Goal: Task Accomplishment & Management: Manage account settings

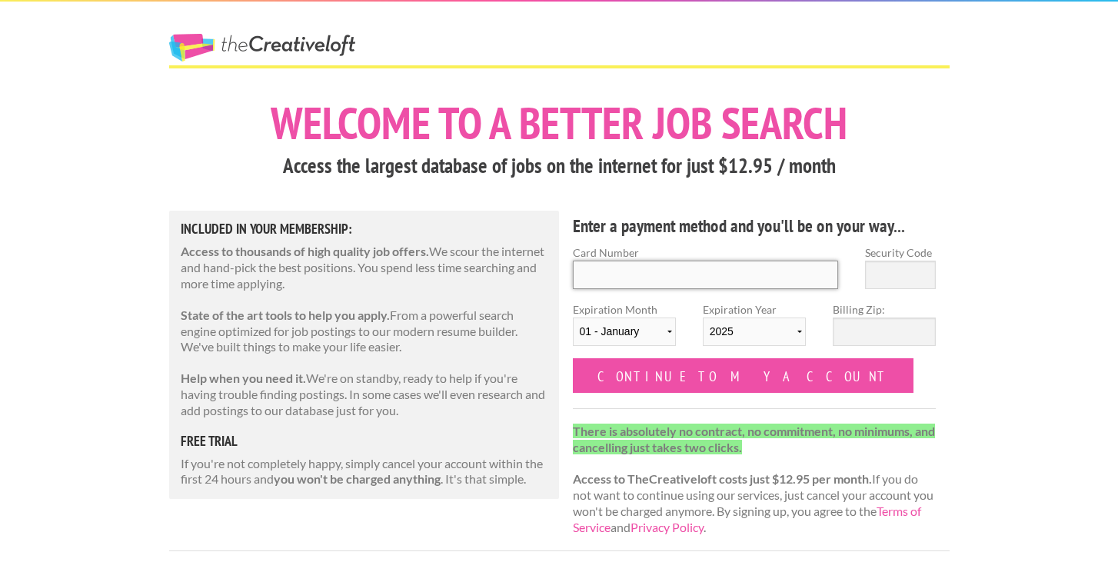
click at [593, 272] on input "Card Number" at bounding box center [706, 275] width 266 height 28
type input "372245434772001"
type input "5891"
select select "05"
select select "2029"
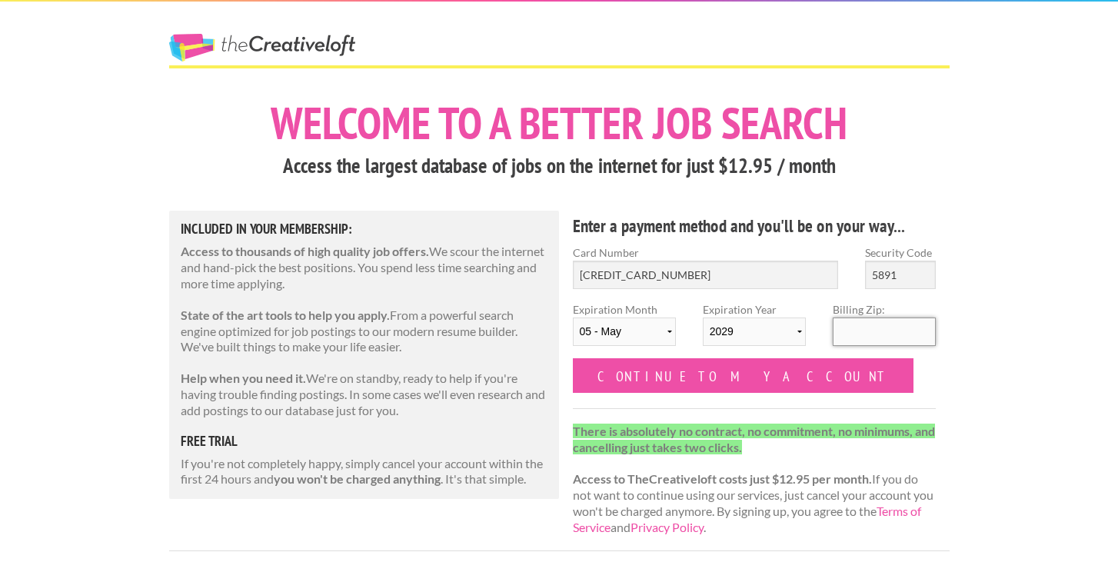
click at [849, 325] on input "Billing Zip:" at bounding box center [884, 331] width 103 height 28
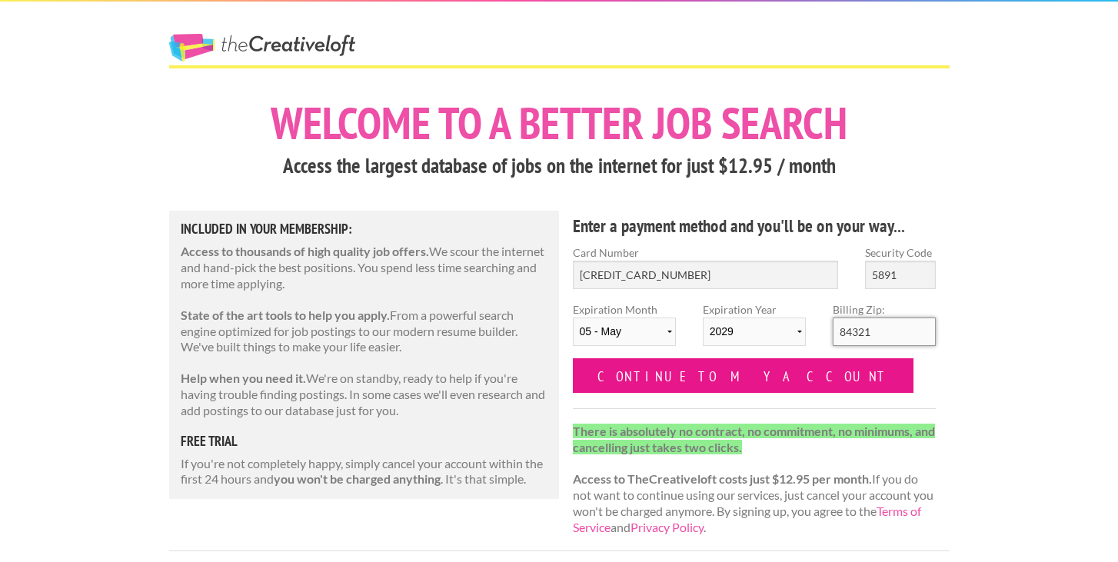
type input "84321"
click at [732, 371] on input "Continue to my account" at bounding box center [743, 375] width 341 height 35
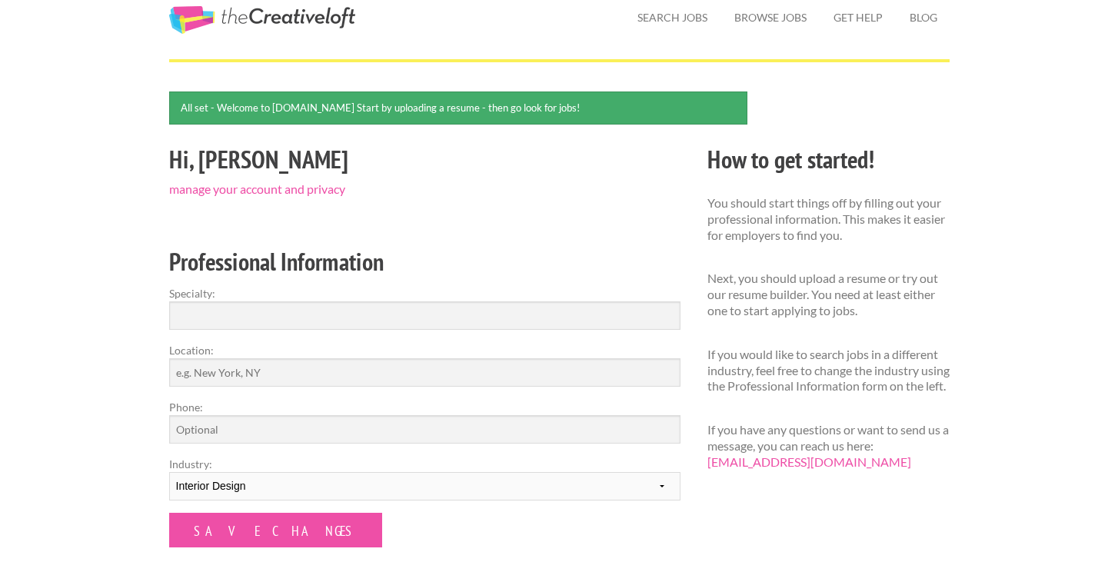
scroll to position [78, 0]
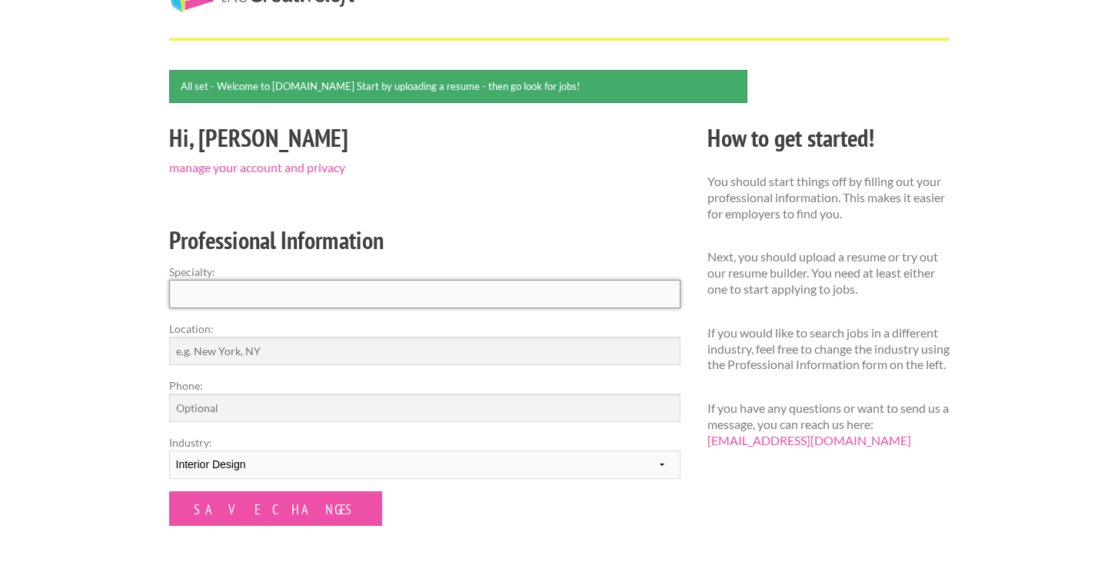
click at [317, 297] on input "Specialty:" at bounding box center [424, 294] width 511 height 28
type input "Interior Design"
drag, startPoint x: 278, startPoint y: 348, endPoint x: 138, endPoint y: 348, distance: 140.7
click at [137, 348] on div "Employers My Account Log Out The Creative Loft Search Jobs Browse Jobs Get Help…" at bounding box center [559, 423] width 1118 height 1003
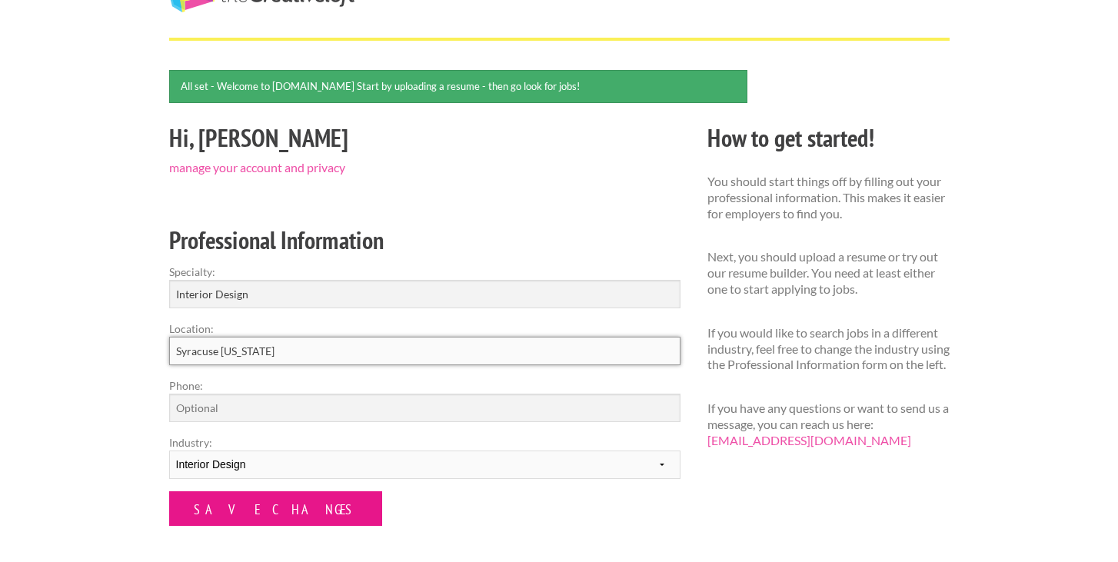
type input "Syracuse [US_STATE]"
click at [210, 498] on input "Save Changes" at bounding box center [275, 508] width 213 height 35
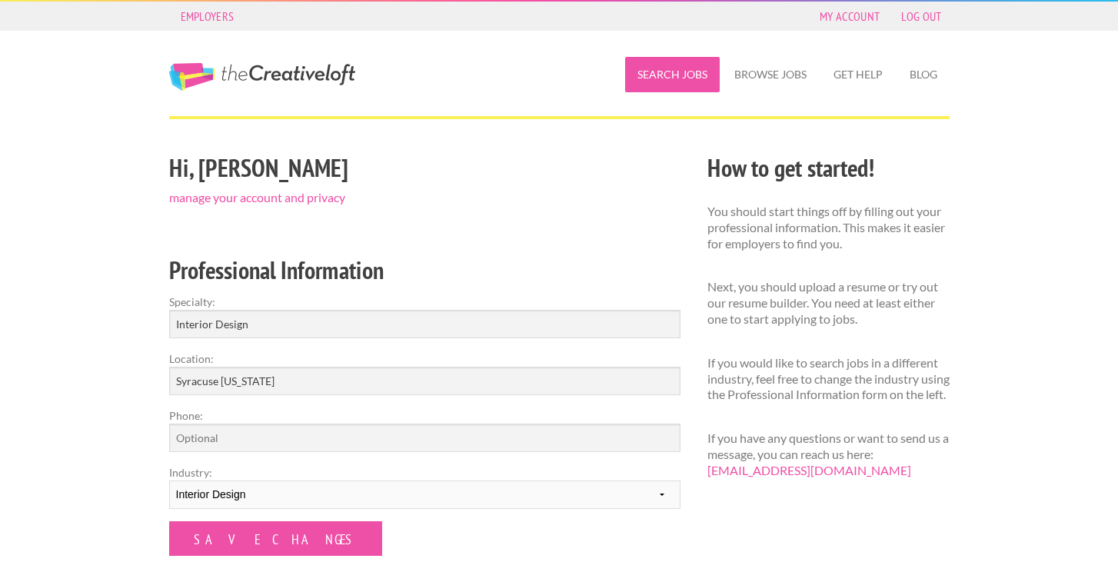
click at [642, 80] on link "Search Jobs" at bounding box center [672, 74] width 95 height 35
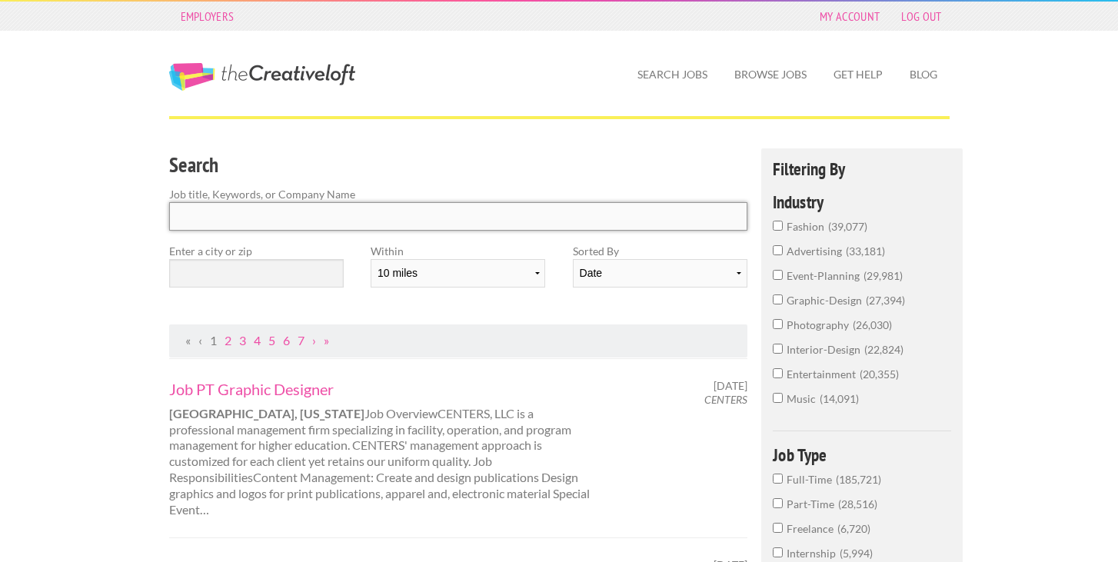
click at [253, 214] on input "Search" at bounding box center [458, 216] width 579 height 28
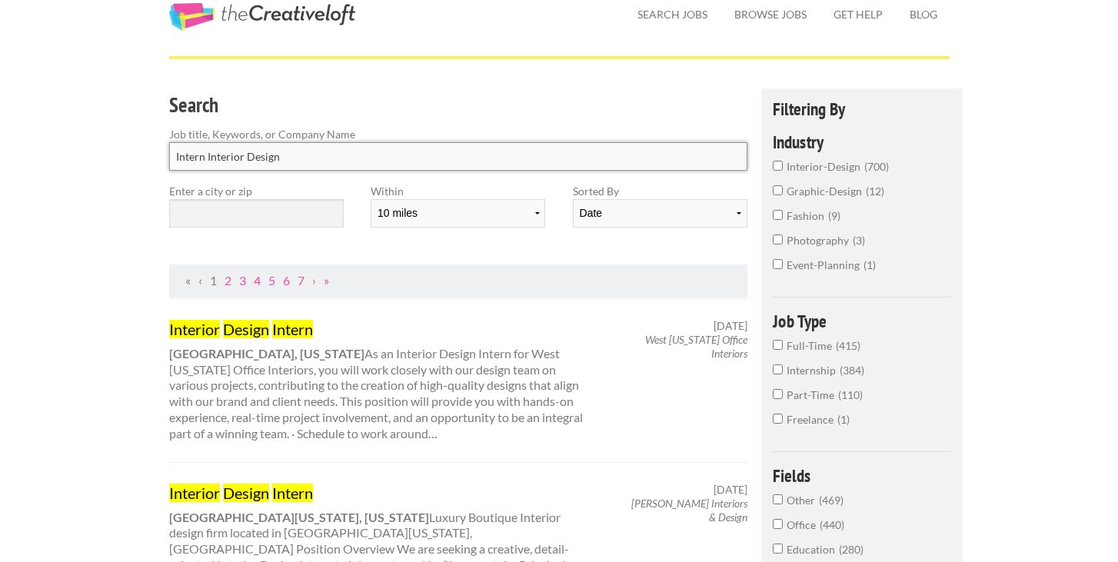
scroll to position [52, 0]
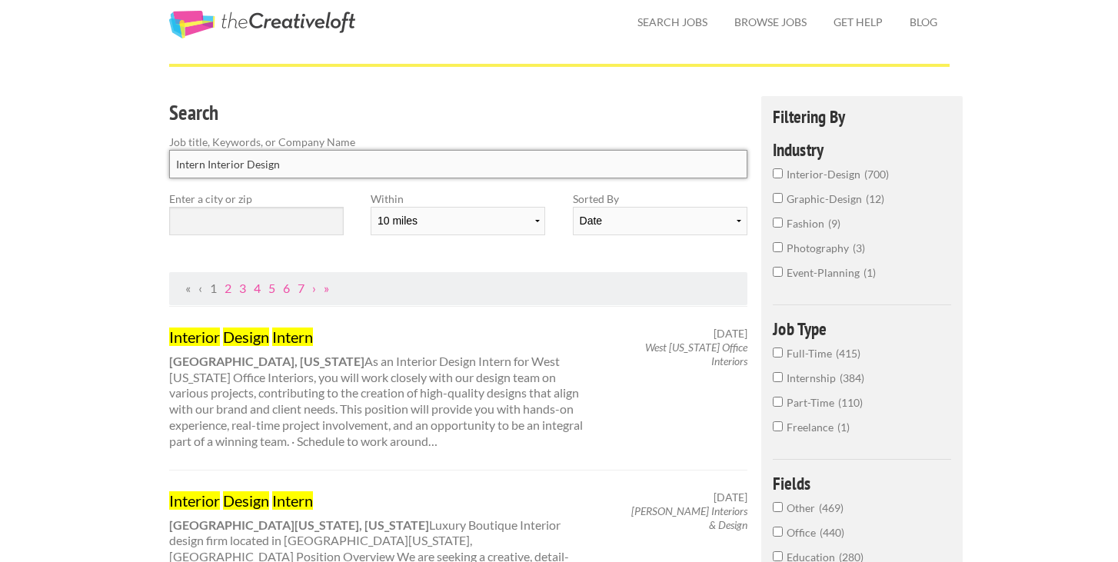
type input "Intern Interior Design"
click at [280, 232] on input "text" at bounding box center [256, 221] width 174 height 28
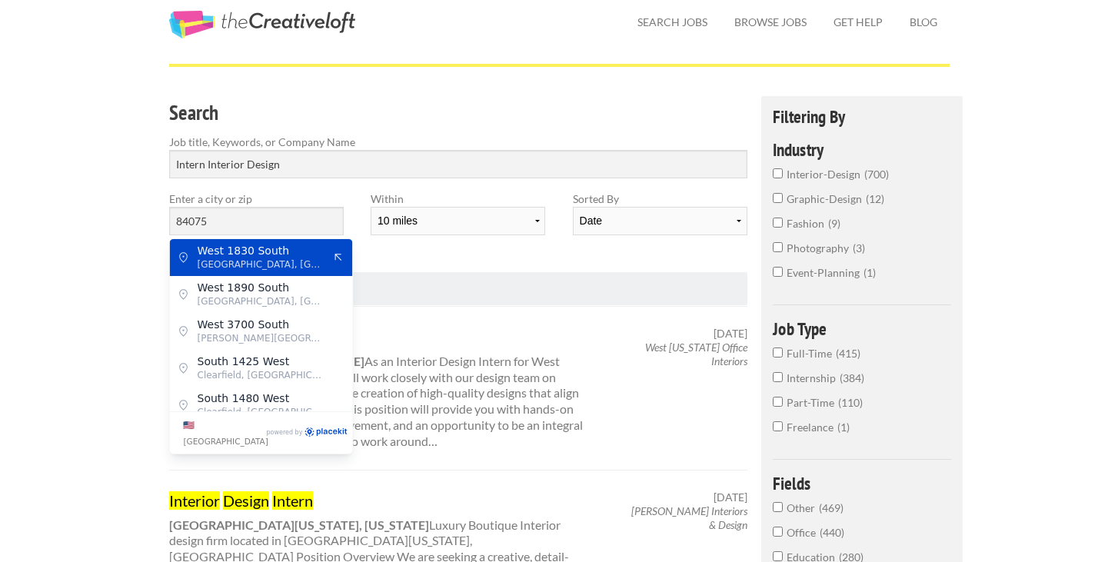
click at [270, 253] on span "West 1830 South" at bounding box center [261, 251] width 126 height 14
type input "West 1830 South"
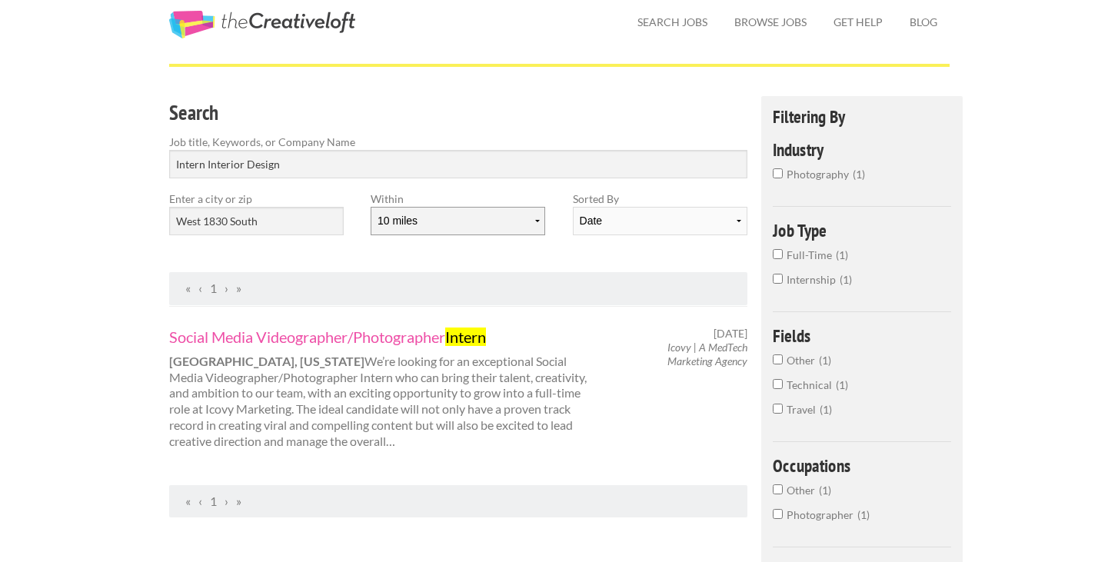
click at [438, 213] on select "10 miles 20 miles 50 miles 100 miles 200 miles 300 miles 400 miles 500 miles" at bounding box center [458, 221] width 174 height 28
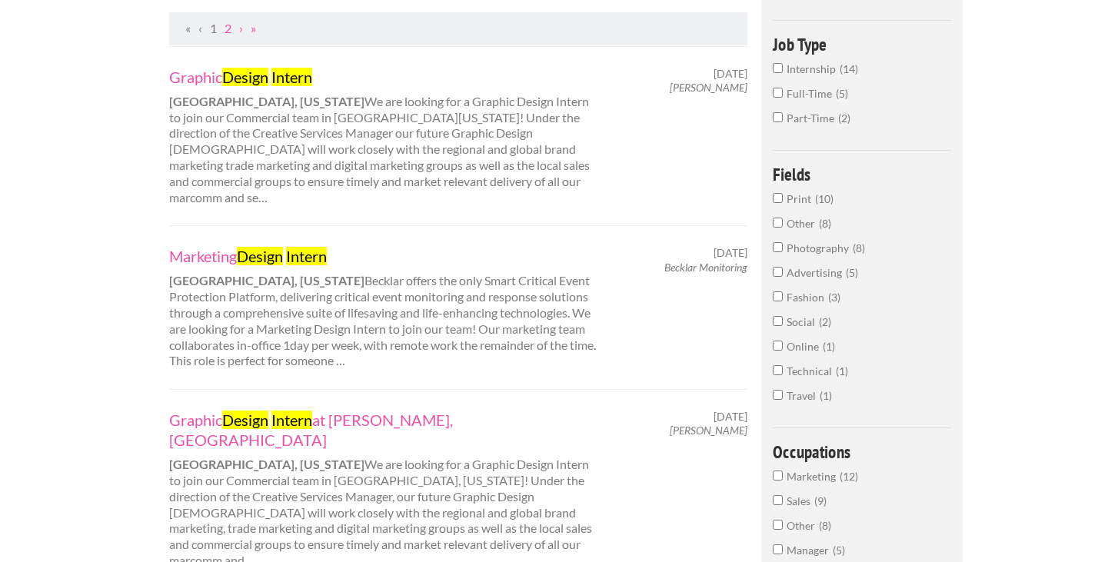
scroll to position [0, 0]
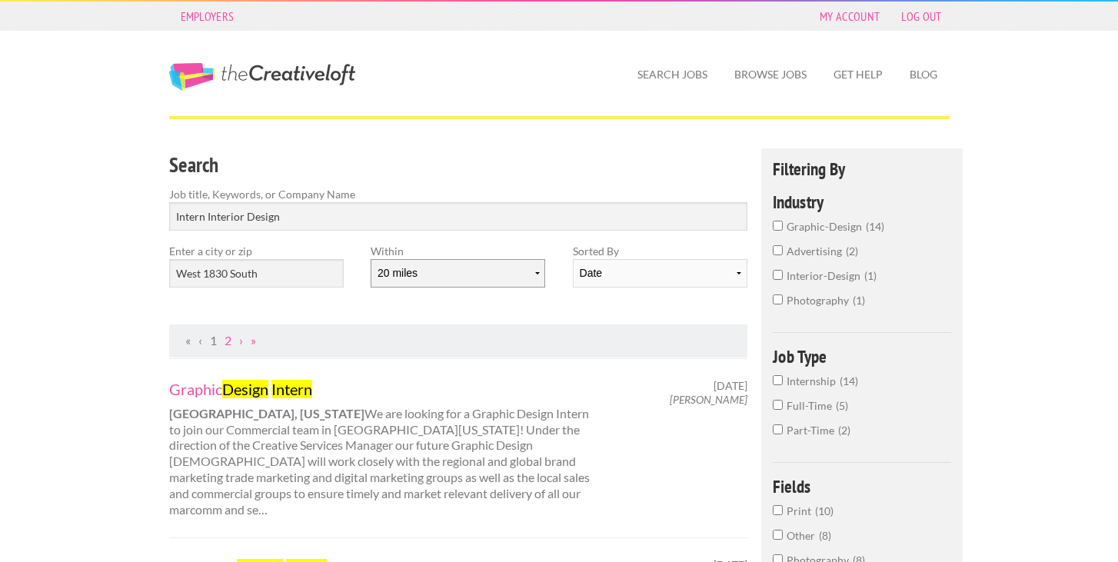
click at [442, 273] on select "10 miles 20 miles 50 miles 100 miles 200 miles 300 miles 400 miles 500 miles" at bounding box center [458, 273] width 174 height 28
select select "50"
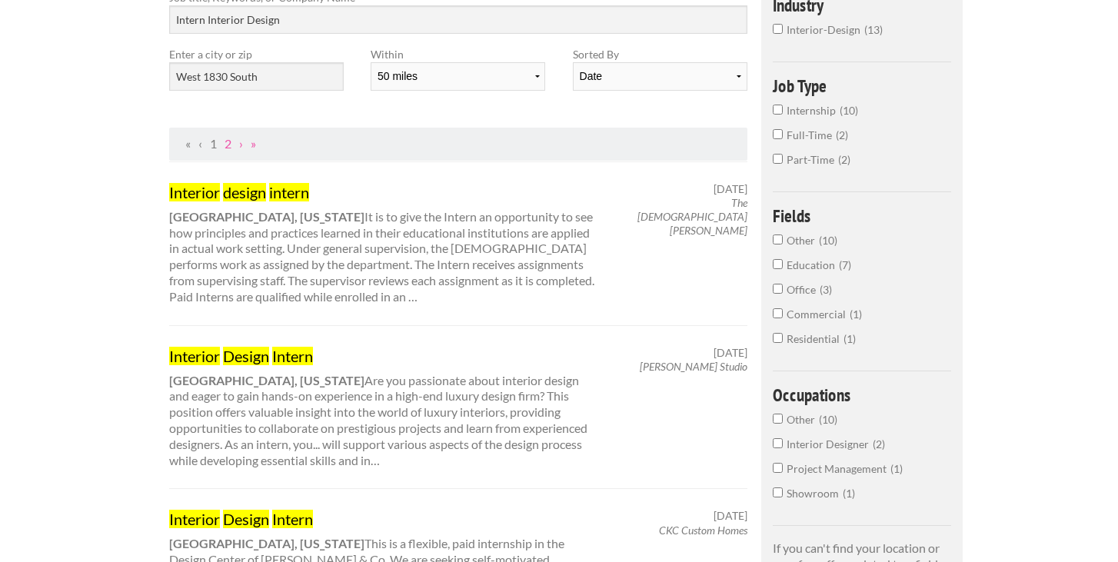
scroll to position [194, 0]
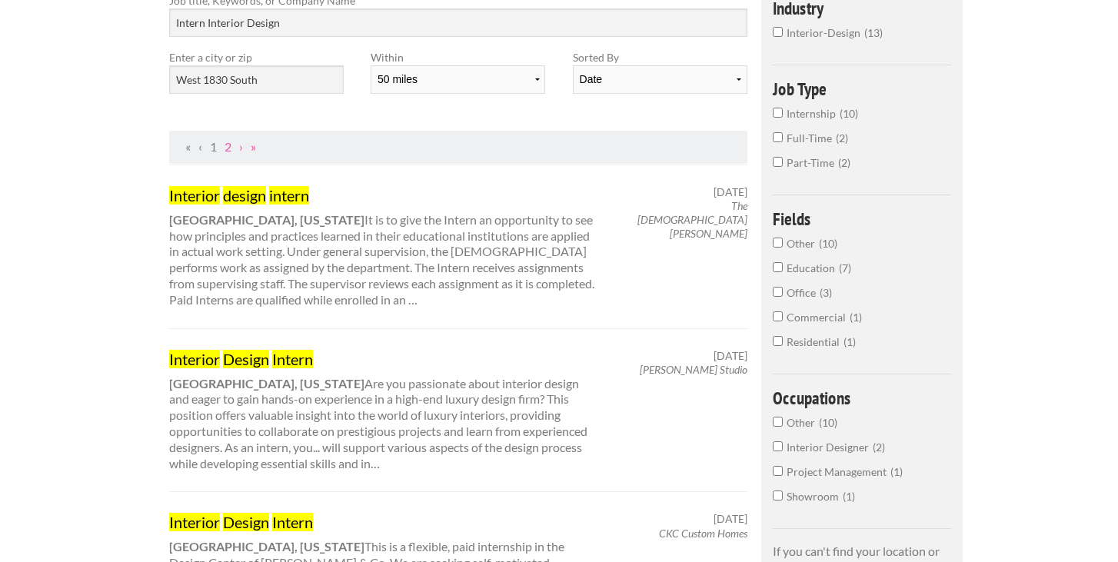
click at [320, 384] on div "Interior Design Intern Salt lake City, Utah Are you passionate about interior d…" at bounding box center [382, 410] width 454 height 123
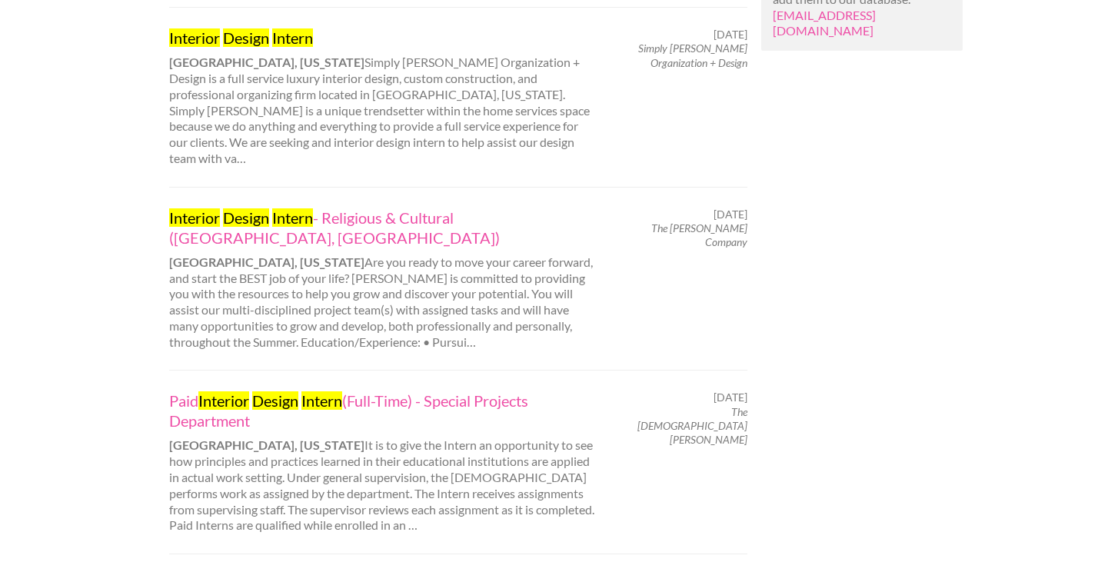
scroll to position [843, 0]
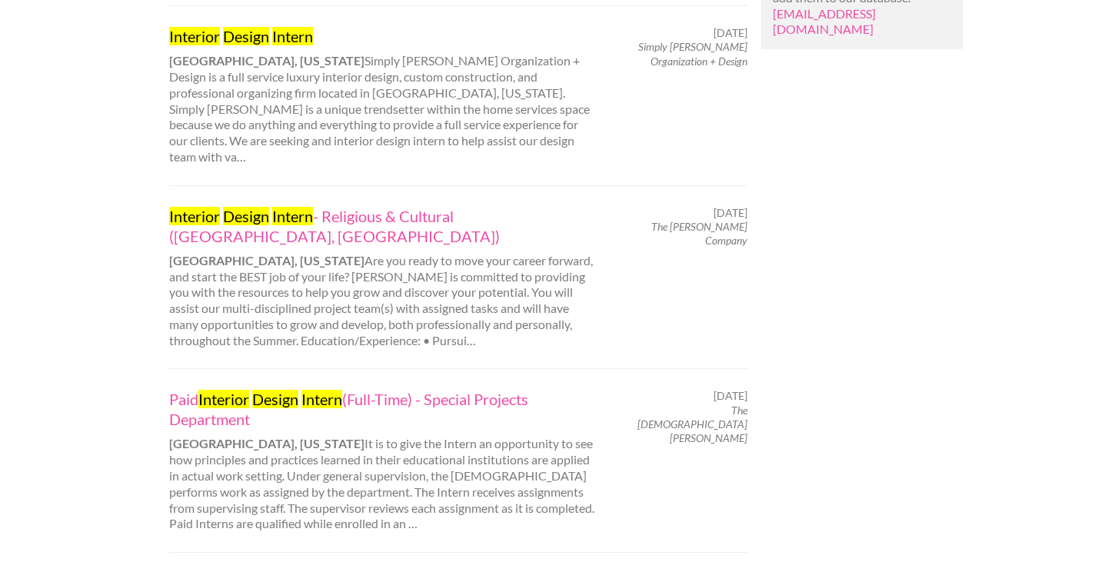
click at [458, 255] on div "Interior Design Intern - Religious & Cultural (Salt Lake City, UT) Salt lake Ci…" at bounding box center [382, 277] width 454 height 143
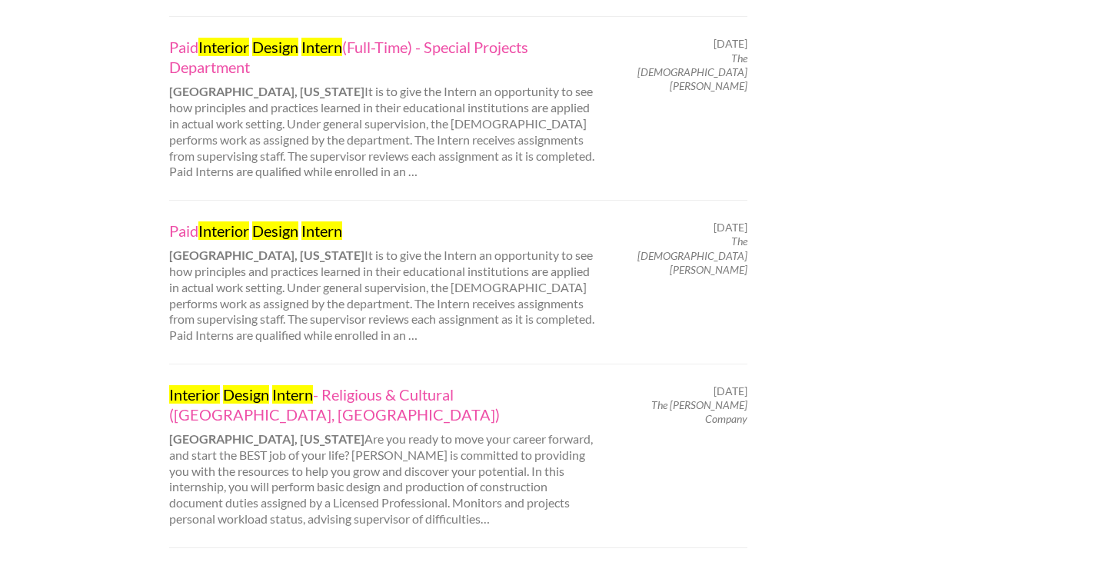
scroll to position [0, 0]
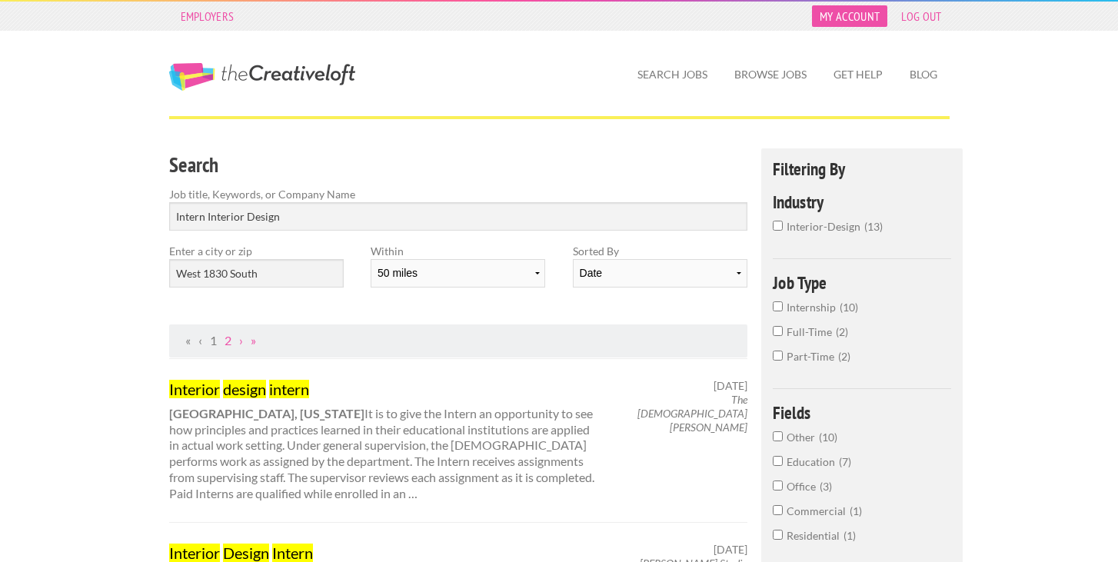
click at [823, 13] on link "My Account" at bounding box center [849, 16] width 75 height 22
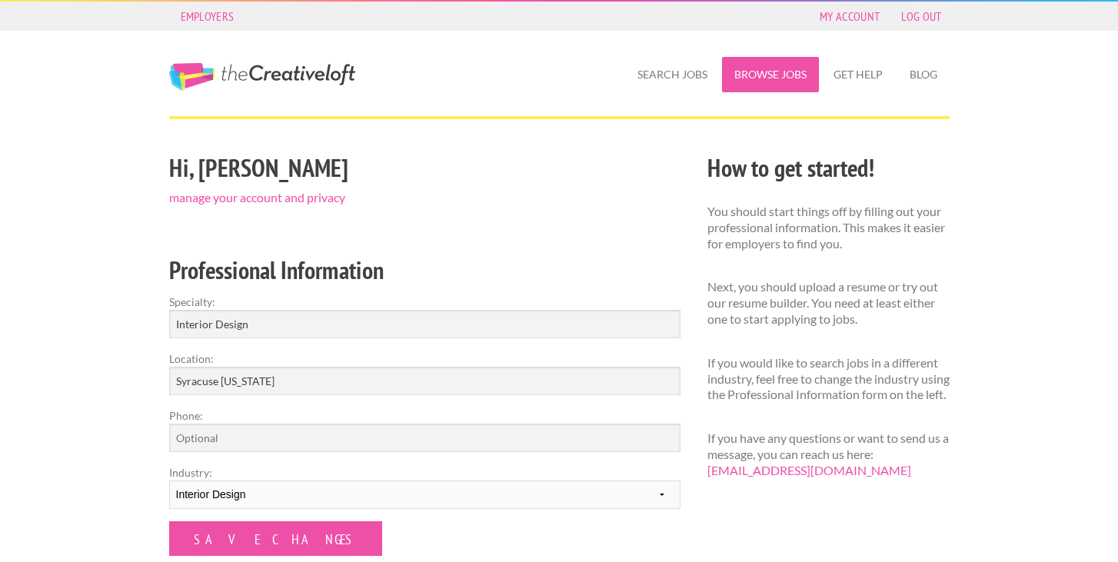
click at [786, 71] on link "Browse Jobs" at bounding box center [770, 74] width 97 height 35
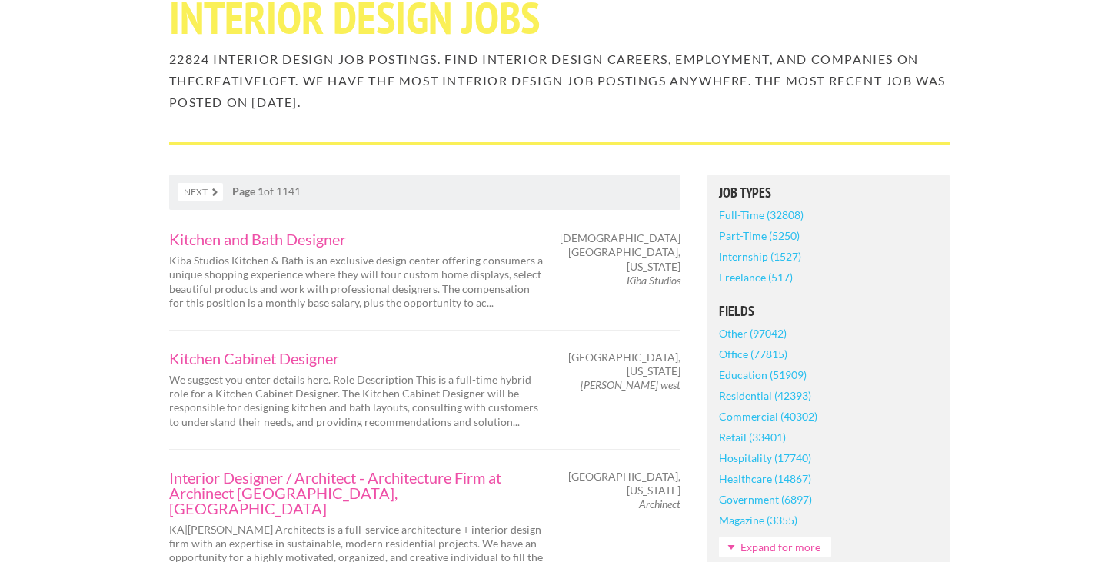
scroll to position [158, 0]
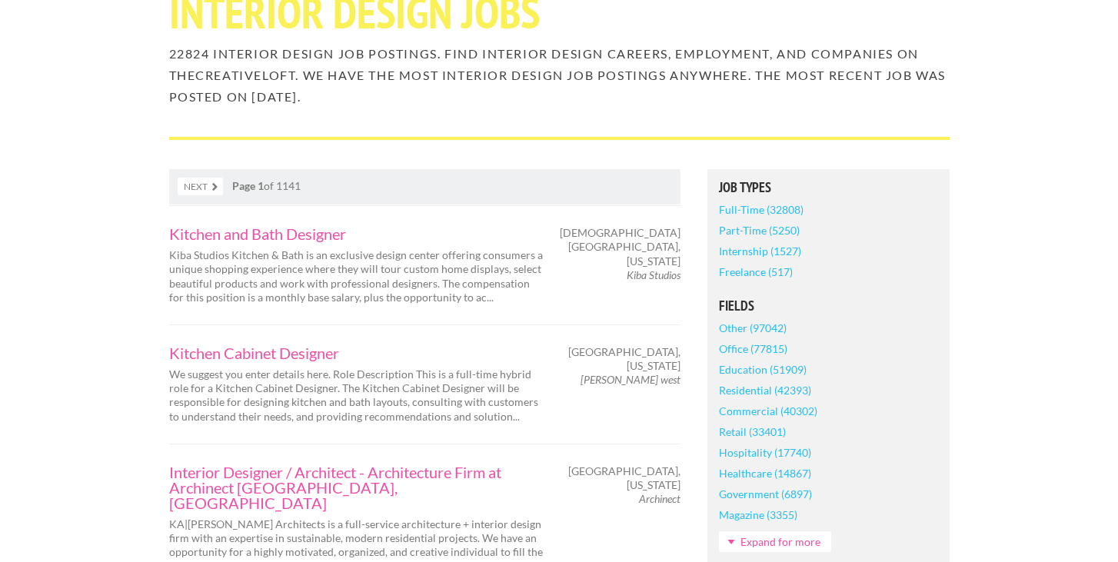
click at [733, 248] on link "Internship (1527)" at bounding box center [760, 251] width 82 height 21
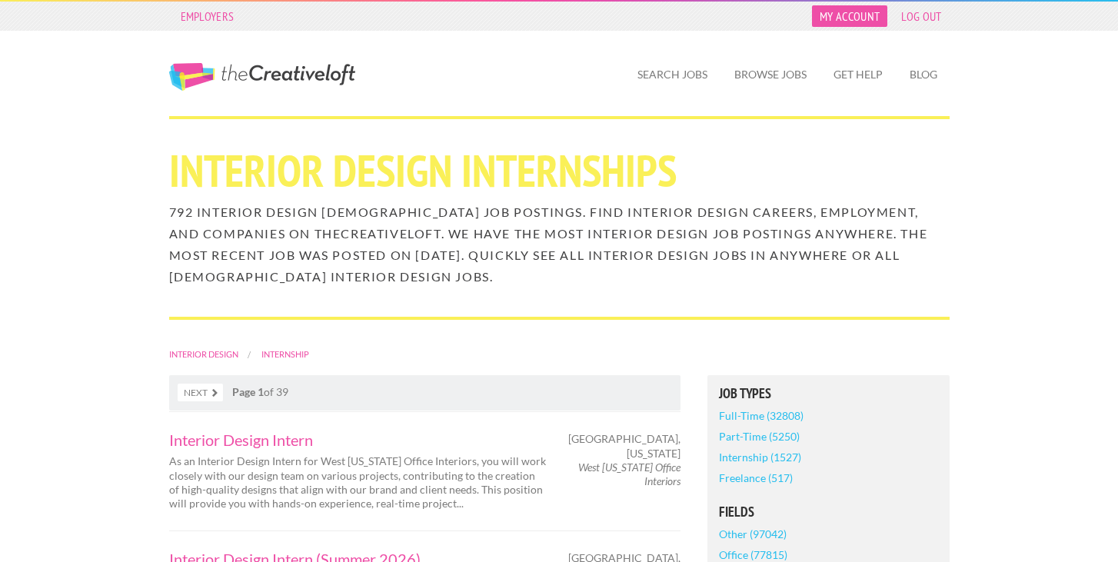
click at [857, 21] on link "My Account" at bounding box center [849, 16] width 75 height 22
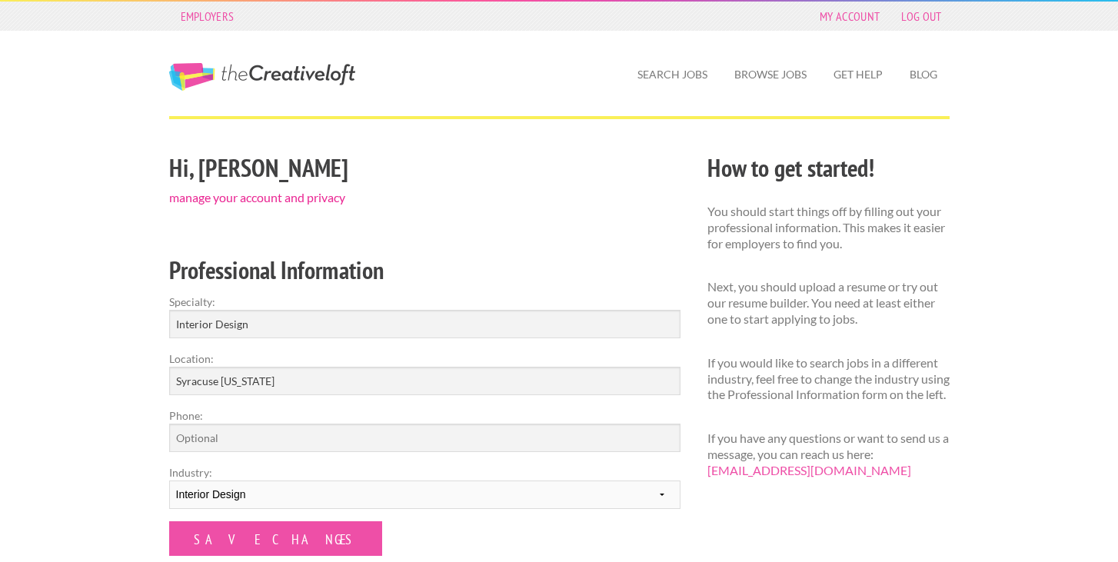
click at [321, 194] on link "manage your account and privacy" at bounding box center [257, 197] width 176 height 15
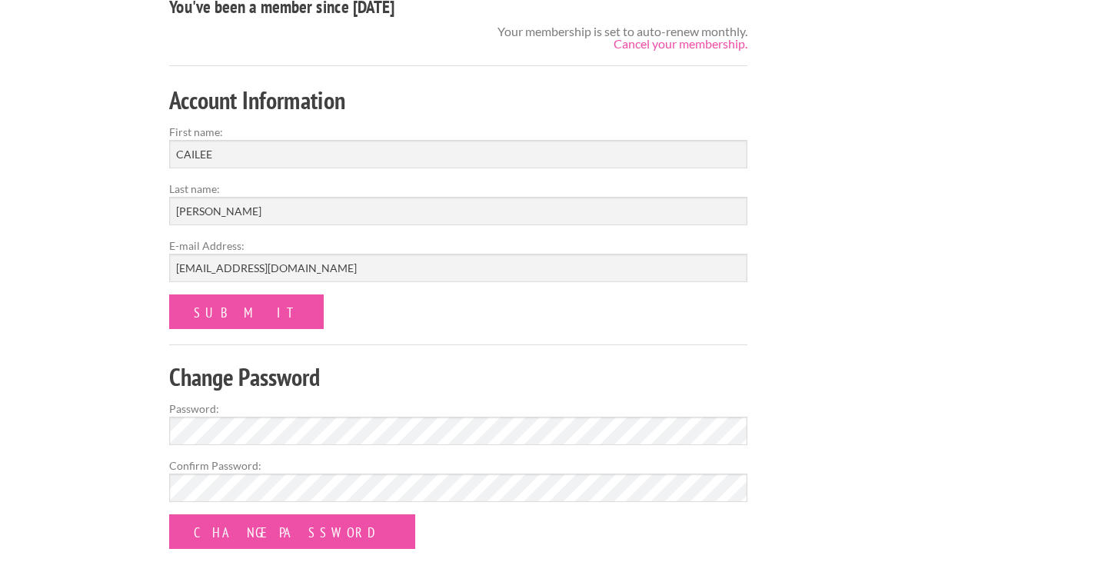
scroll to position [186, 0]
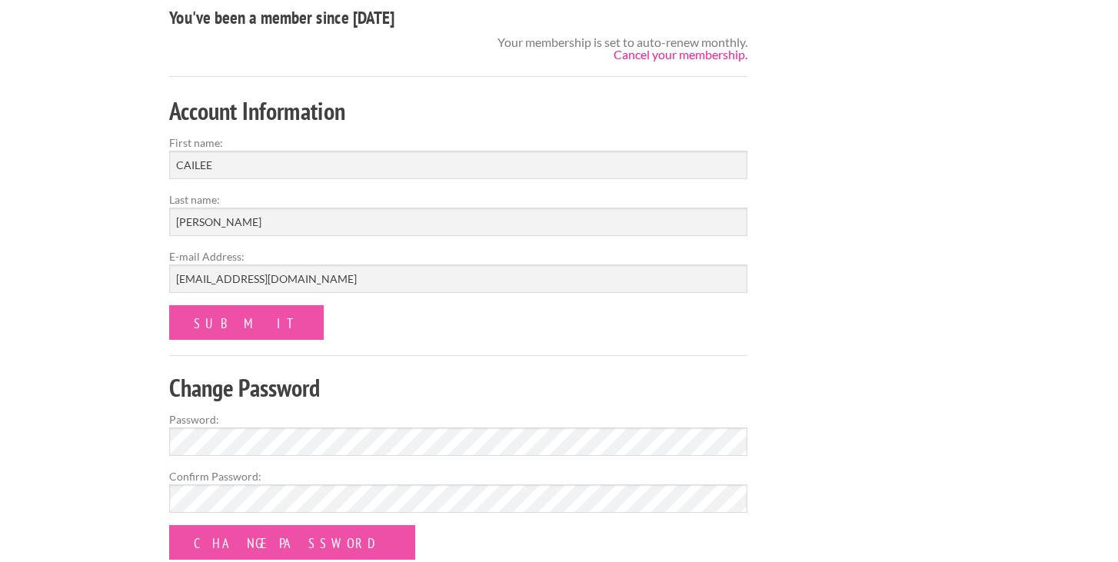
click at [673, 56] on link "Cancel your membership." at bounding box center [680, 54] width 134 height 15
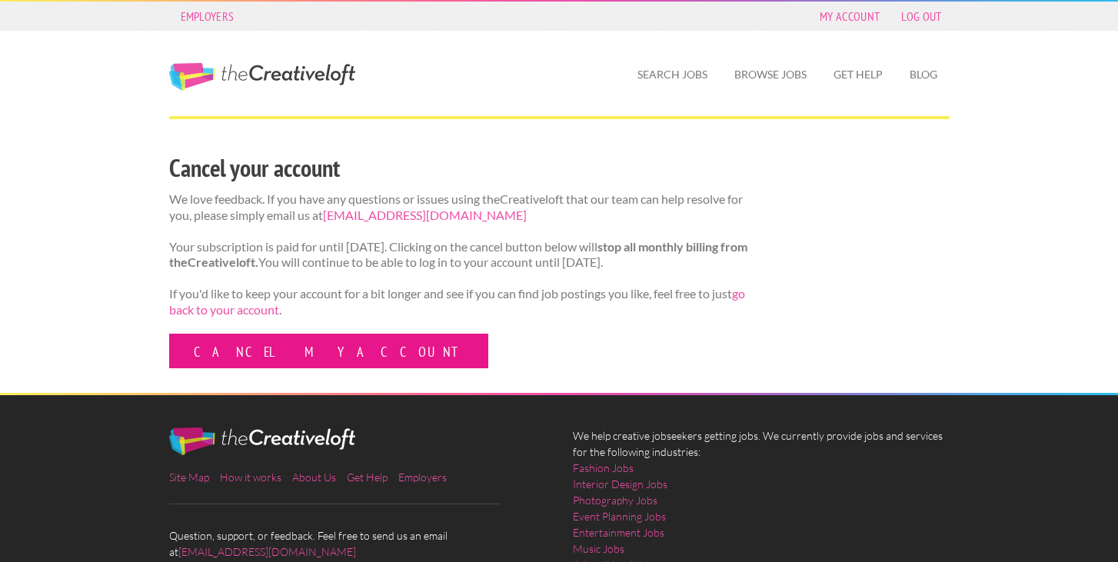
click at [265, 362] on link "Cancel my account" at bounding box center [328, 351] width 319 height 35
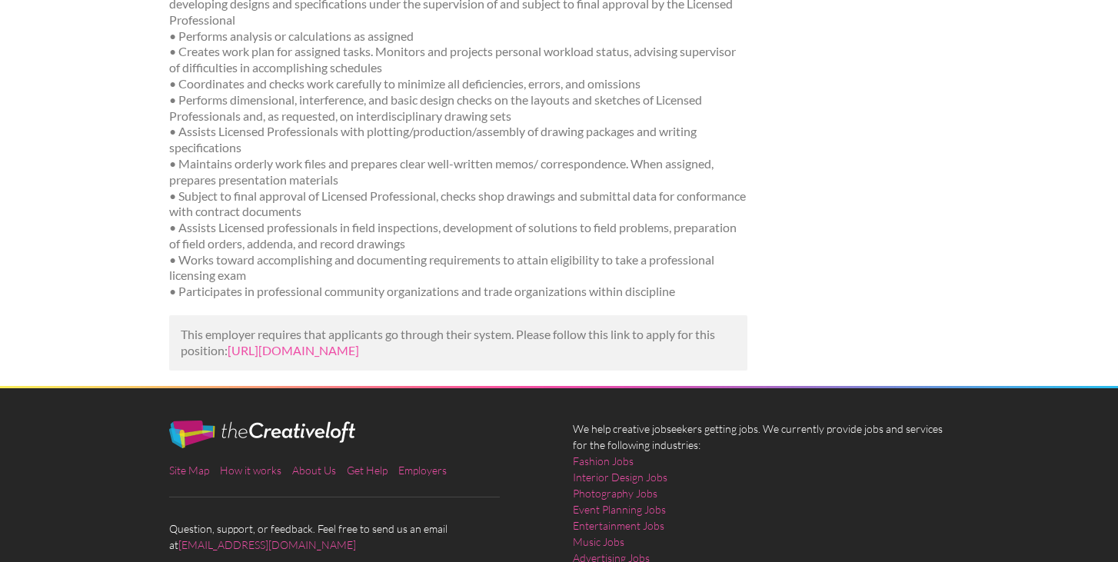
scroll to position [1800, 0]
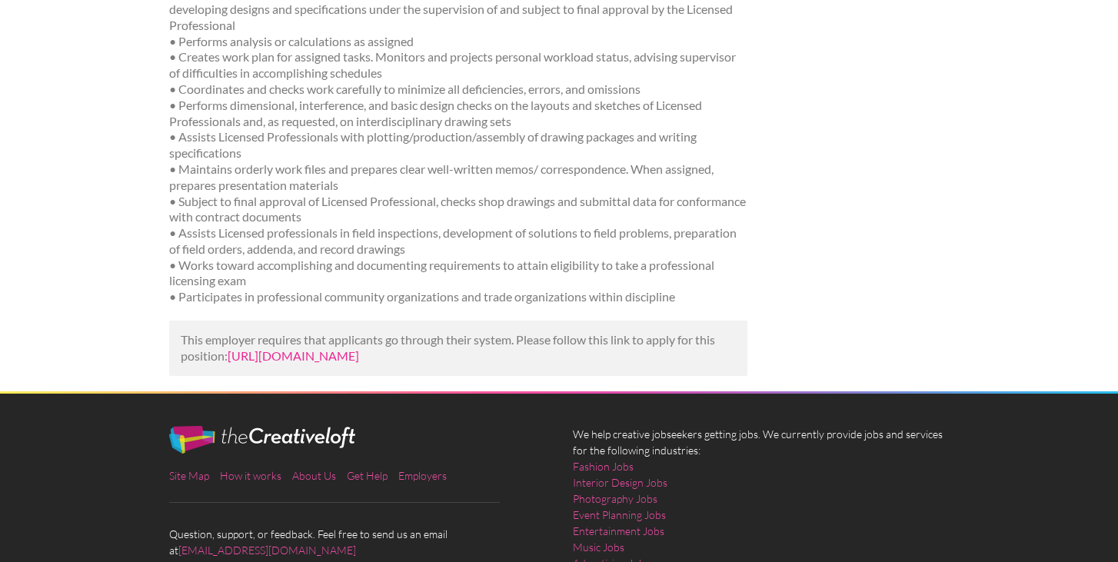
click at [359, 348] on link "[URL][DOMAIN_NAME]" at bounding box center [293, 355] width 131 height 15
